Goal: Task Accomplishment & Management: Complete application form

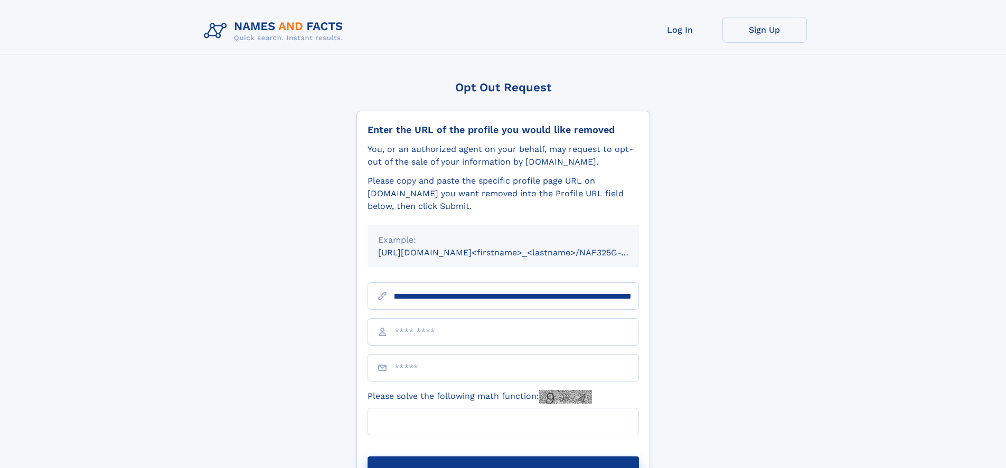
scroll to position [0, 115]
type input "**********"
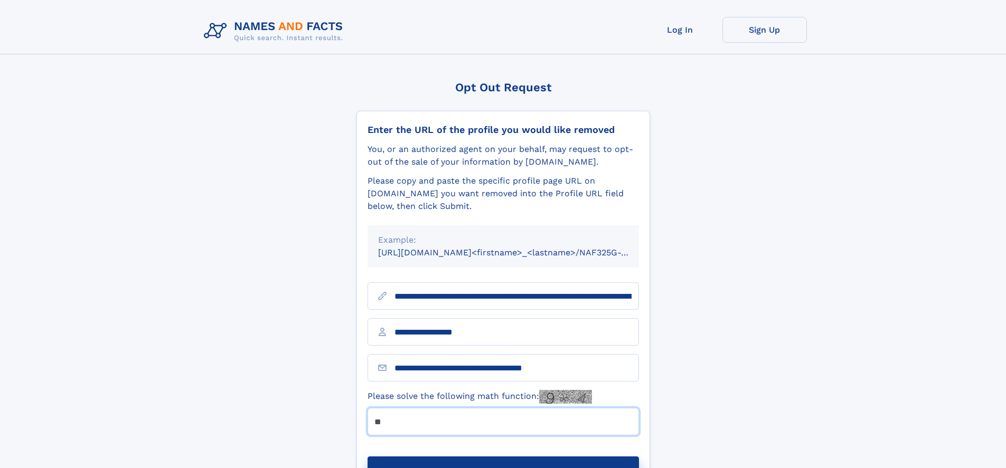
type input "**"
click at [503, 457] on button "Submit Opt Out Request" at bounding box center [503, 474] width 271 height 34
